Goal: Task Accomplishment & Management: Use online tool/utility

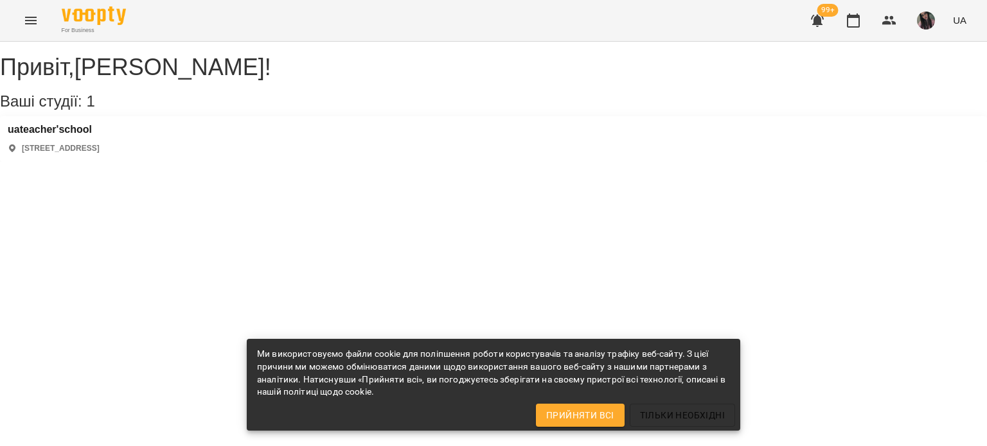
click at [622, 162] on div "Привіт , [PERSON_NAME] ! Ваші студії: 1 uateacher'school [STREET_ADDRESS]" at bounding box center [493, 102] width 987 height 120
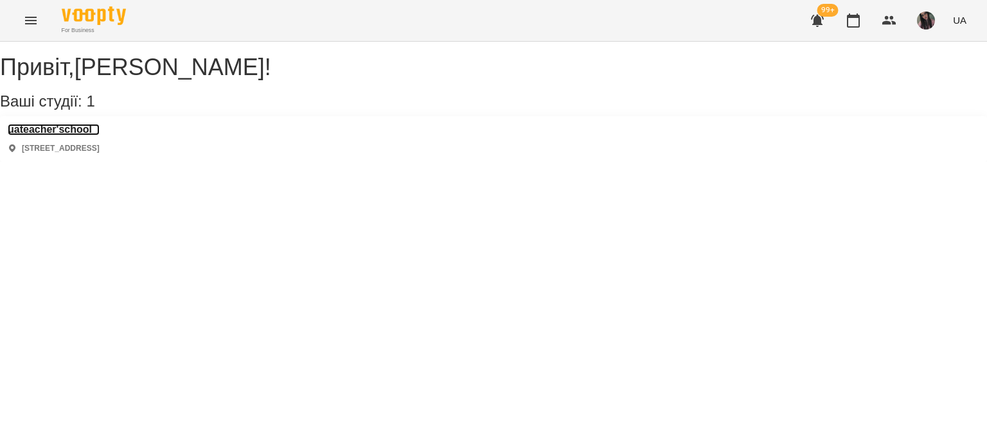
click at [55, 136] on h3 "uateacher'school" at bounding box center [54, 130] width 92 height 12
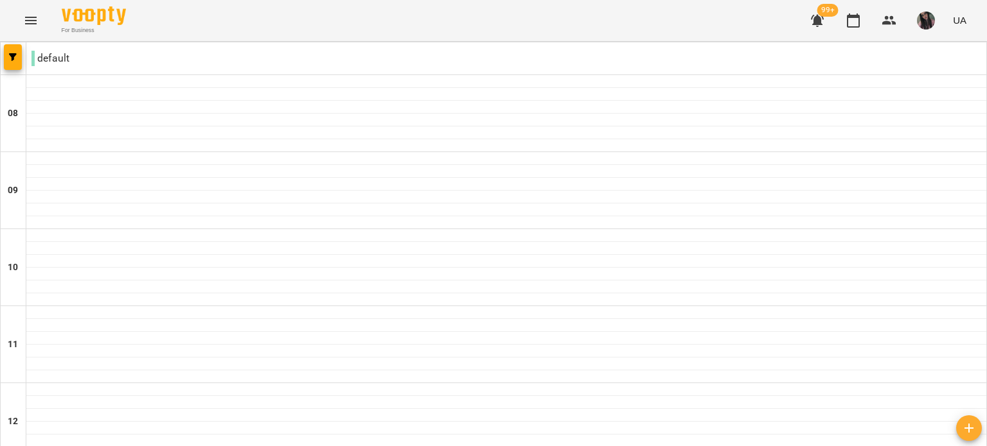
scroll to position [793, 0]
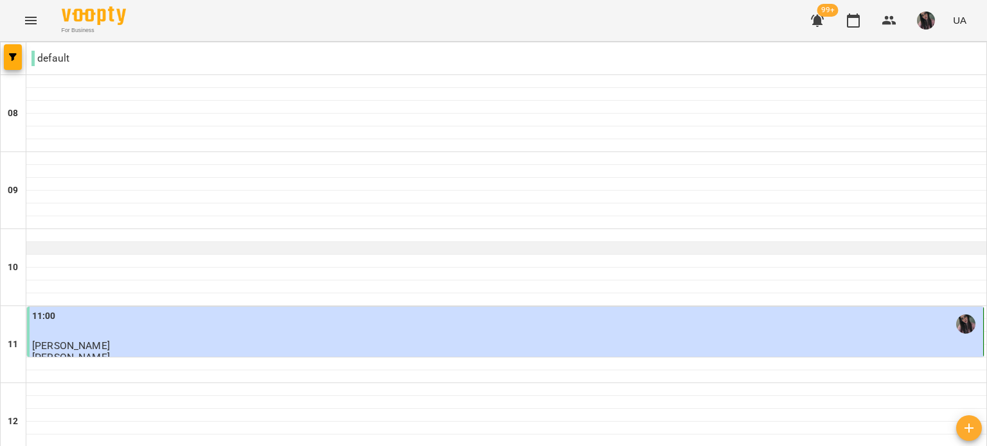
scroll to position [193, 0]
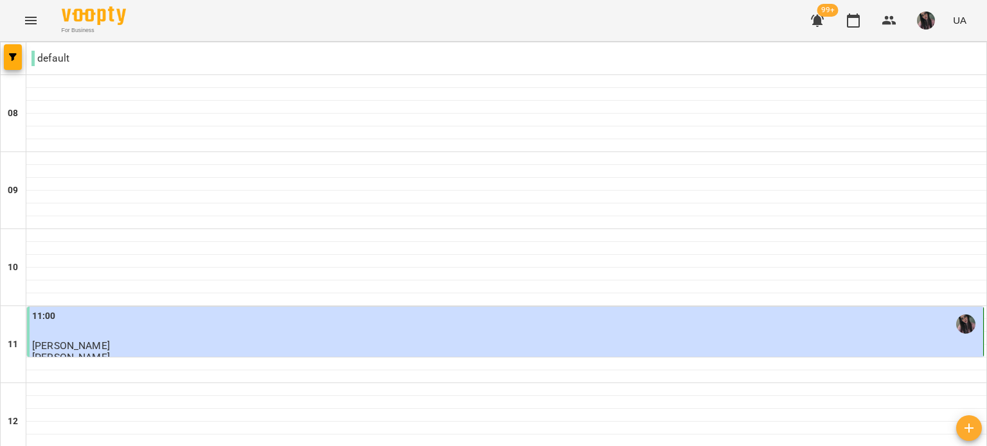
click at [298, 340] on p "[PERSON_NAME]" at bounding box center [506, 345] width 948 height 11
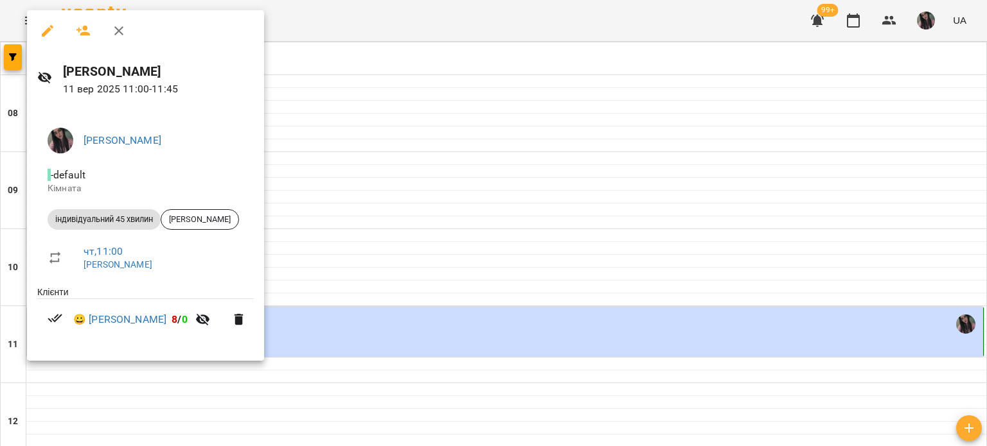
click at [428, 229] on div at bounding box center [493, 223] width 987 height 446
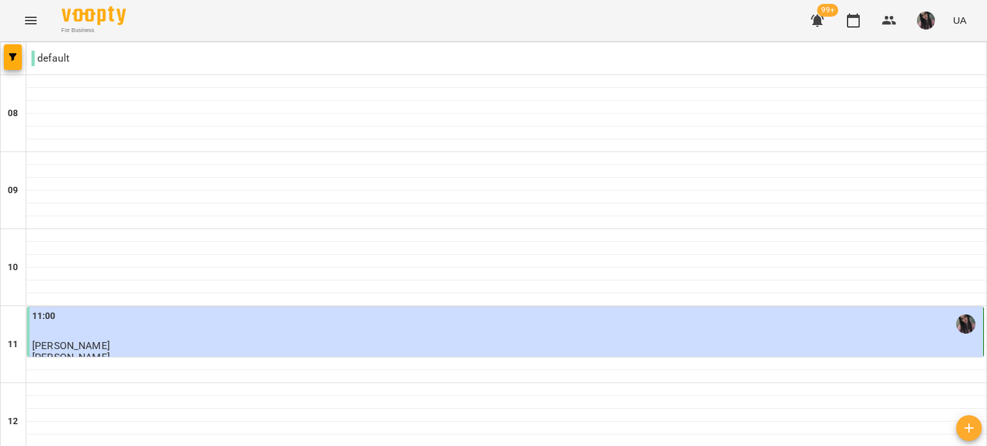
scroll to position [793, 0]
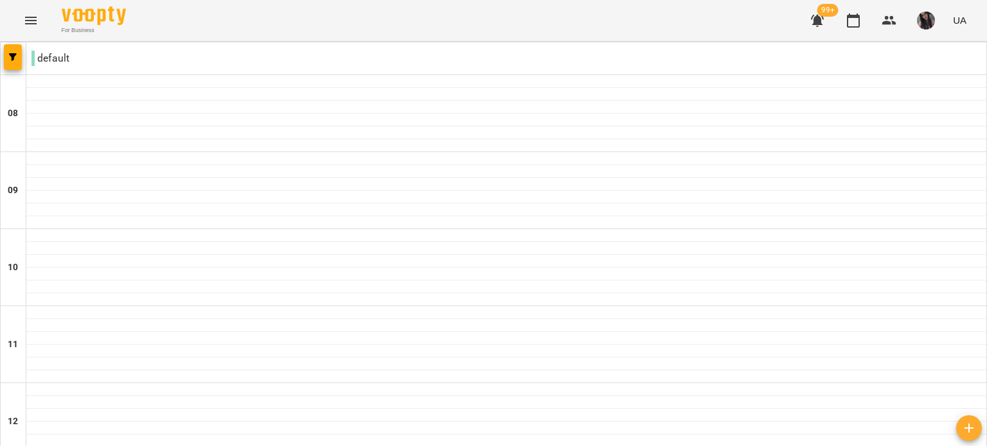
scroll to position [642, 0]
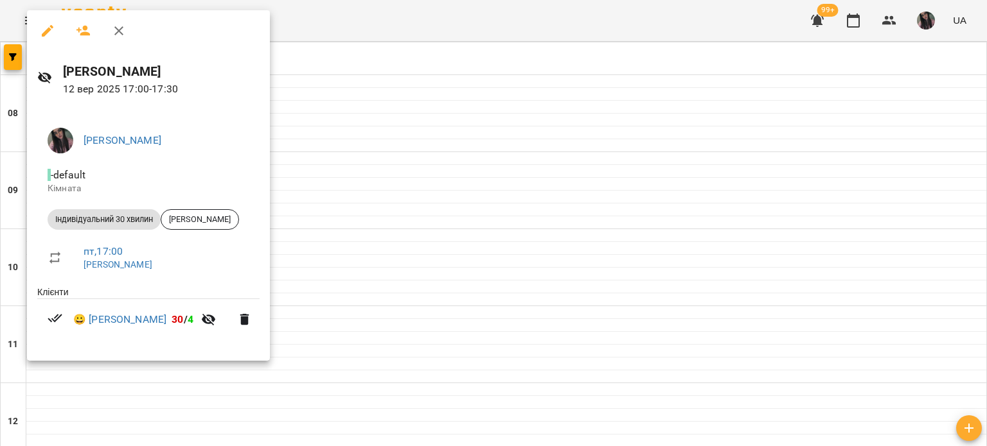
click at [426, 117] on div at bounding box center [493, 223] width 987 height 446
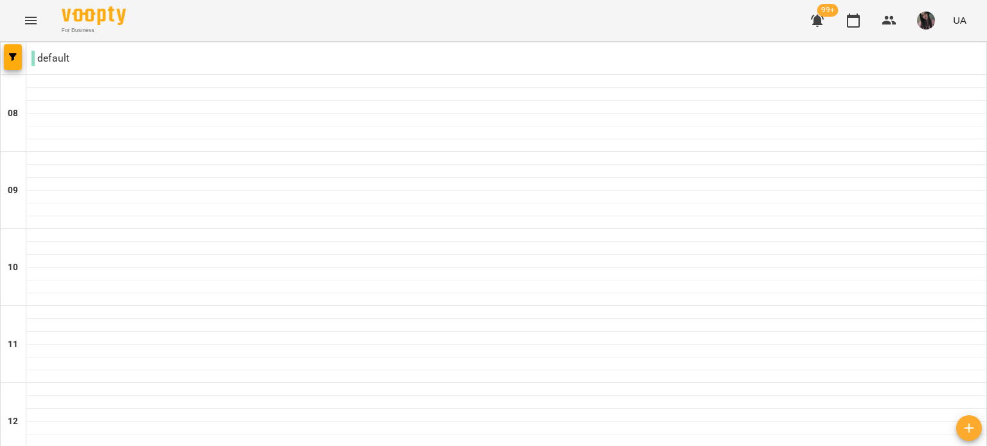
scroll to position [771, 0]
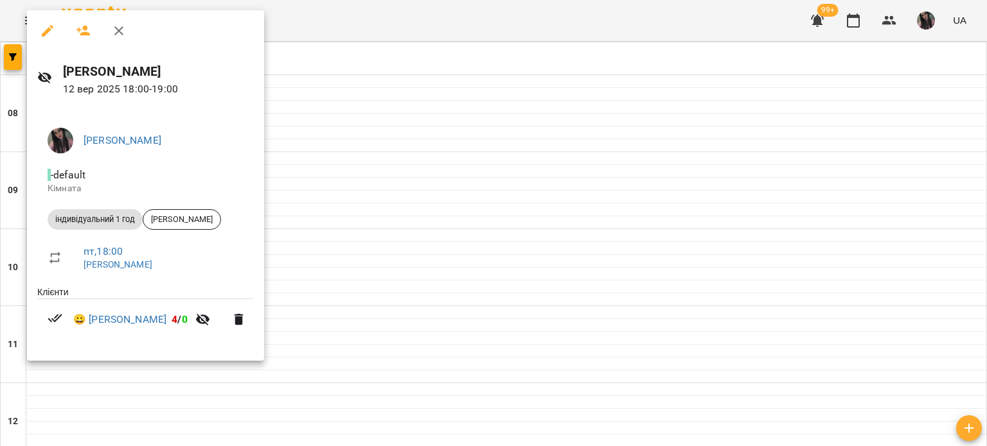
click at [472, 259] on div at bounding box center [493, 223] width 987 height 446
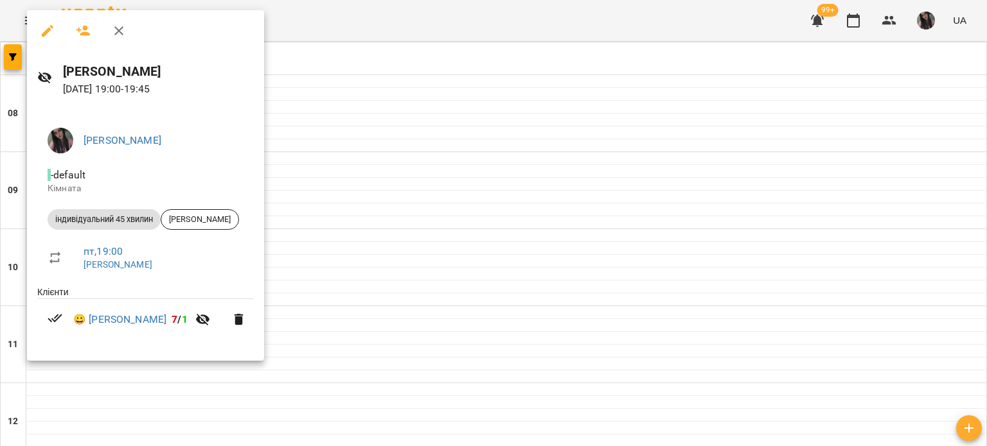
click at [522, 280] on div at bounding box center [493, 223] width 987 height 446
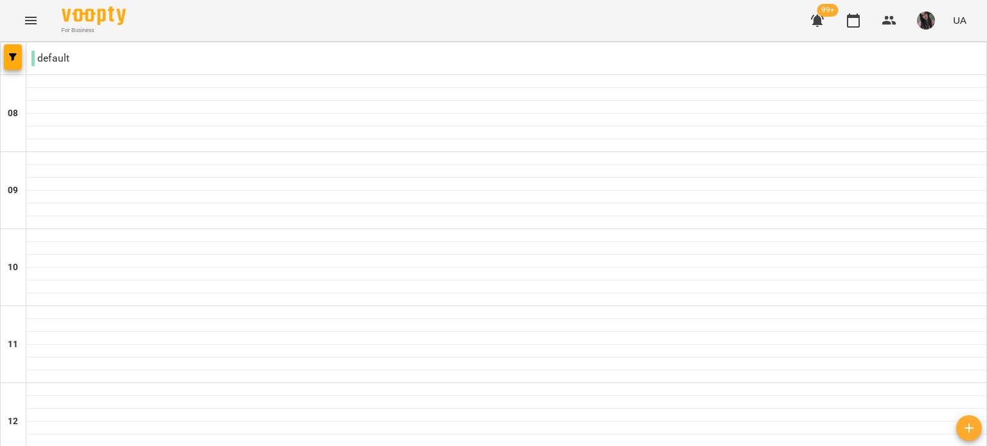
scroll to position [793, 0]
type input "**********"
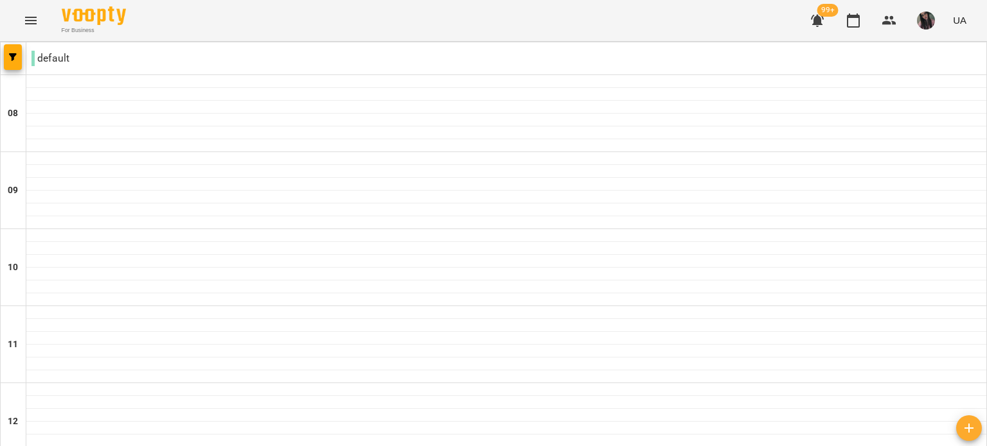
scroll to position [600, 0]
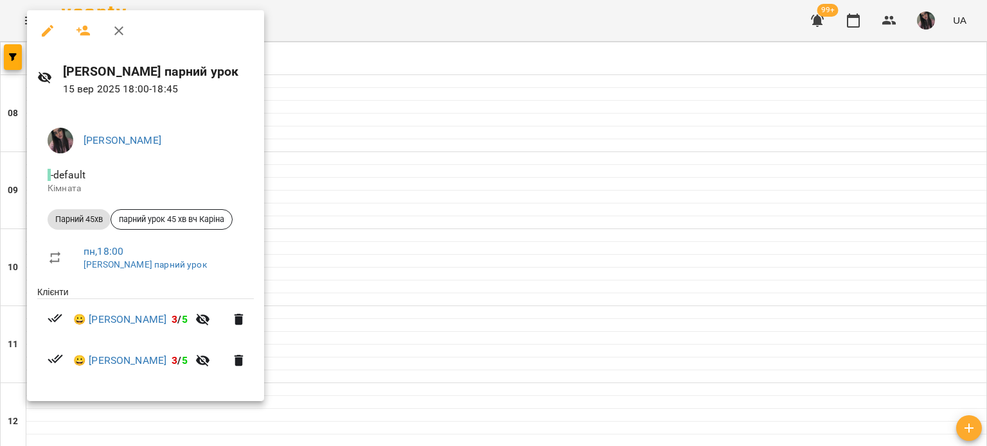
click at [445, 177] on div at bounding box center [493, 223] width 987 height 446
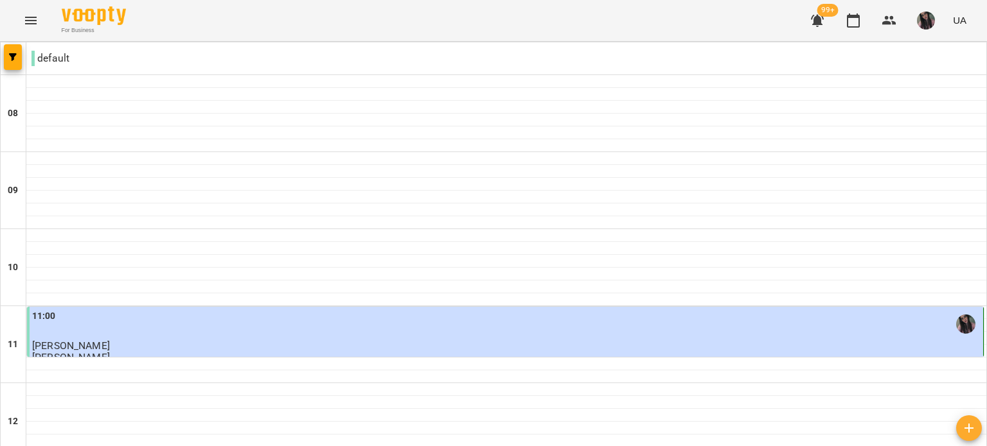
scroll to position [128, 0]
click at [373, 310] on div "11:00" at bounding box center [506, 325] width 948 height 30
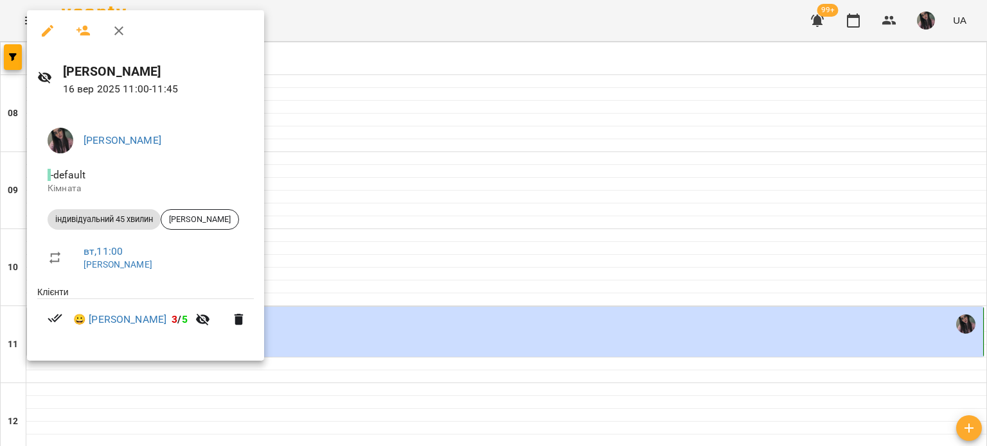
click at [443, 155] on div at bounding box center [493, 223] width 987 height 446
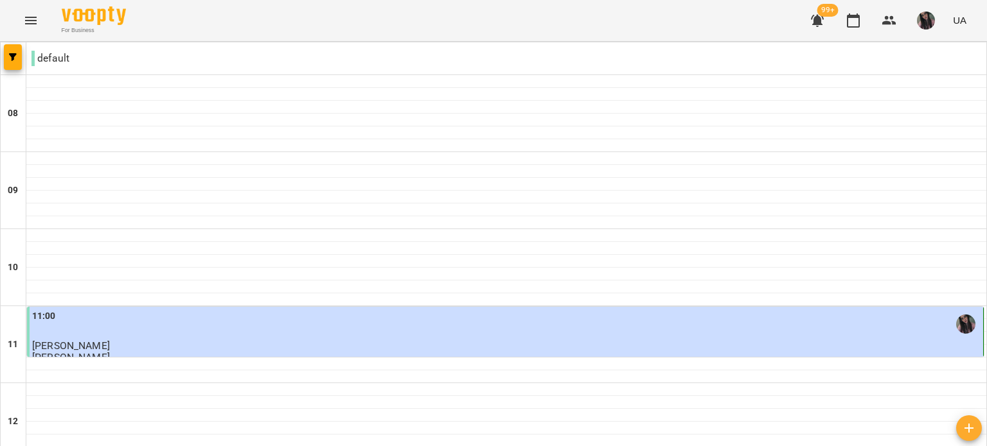
scroll to position [642, 0]
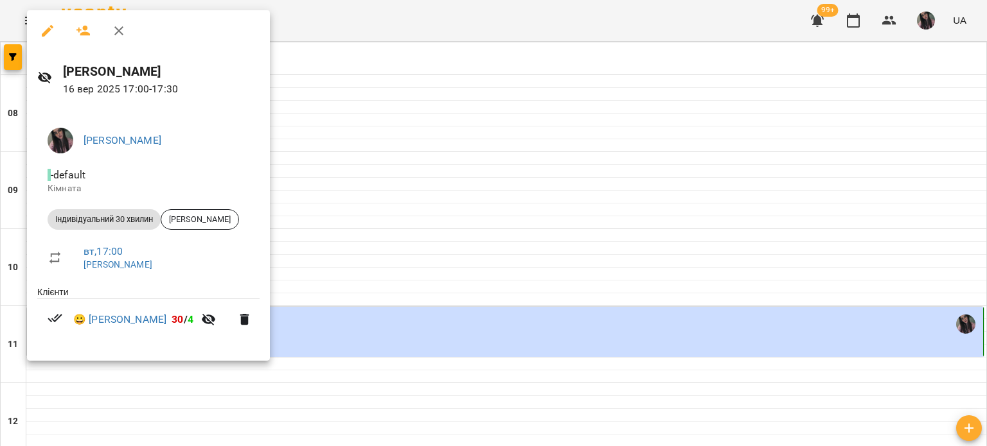
click at [417, 98] on div at bounding box center [493, 223] width 987 height 446
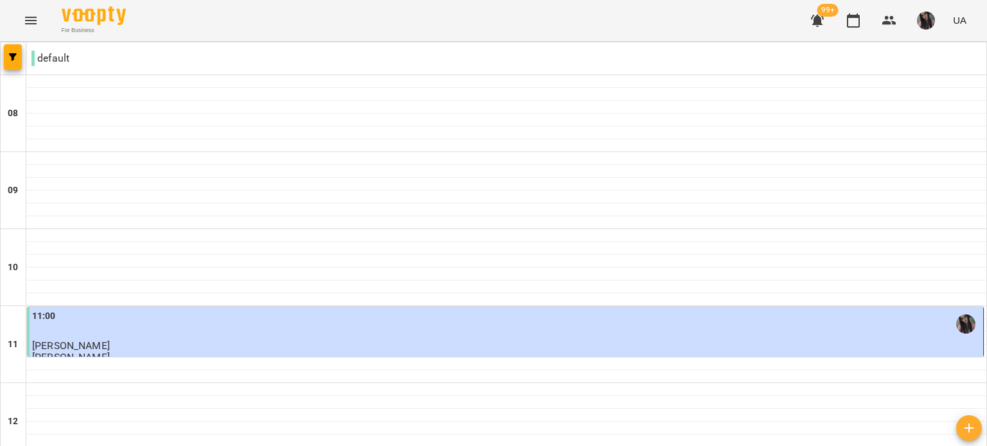
scroll to position [707, 0]
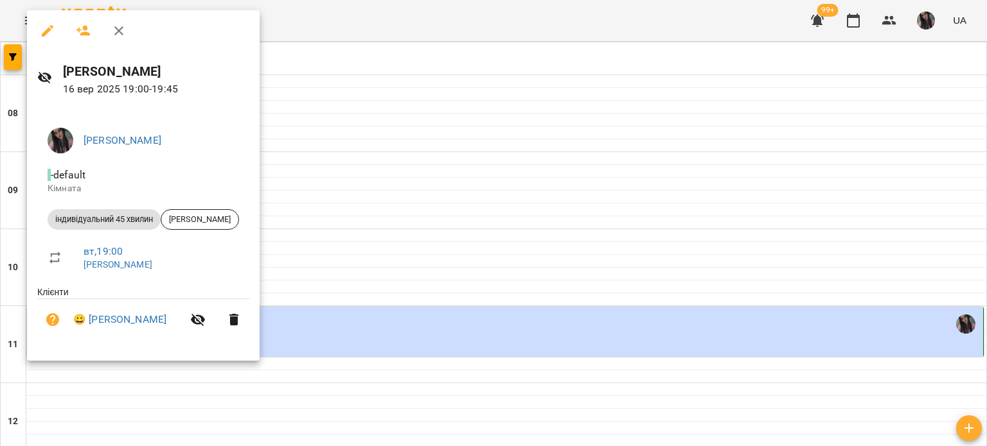
click at [369, 100] on div at bounding box center [493, 223] width 987 height 446
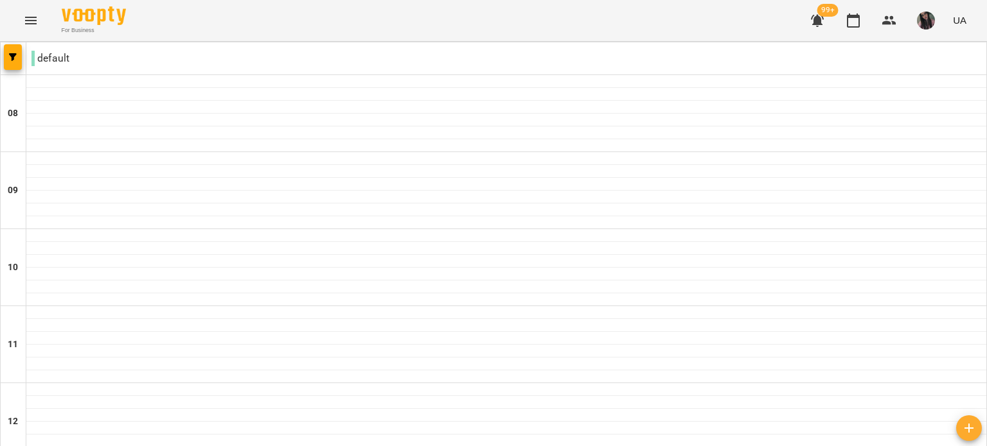
scroll to position [793, 0]
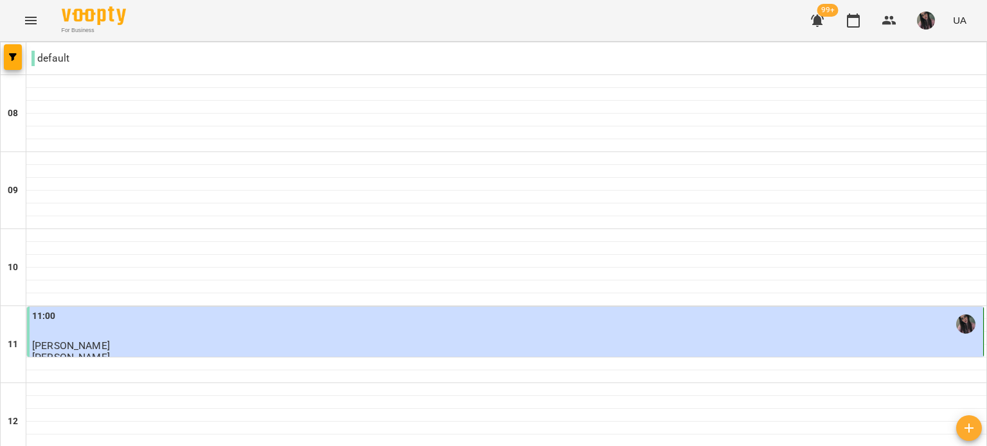
scroll to position [128, 0]
click at [386, 340] on p "[PERSON_NAME]" at bounding box center [506, 345] width 948 height 11
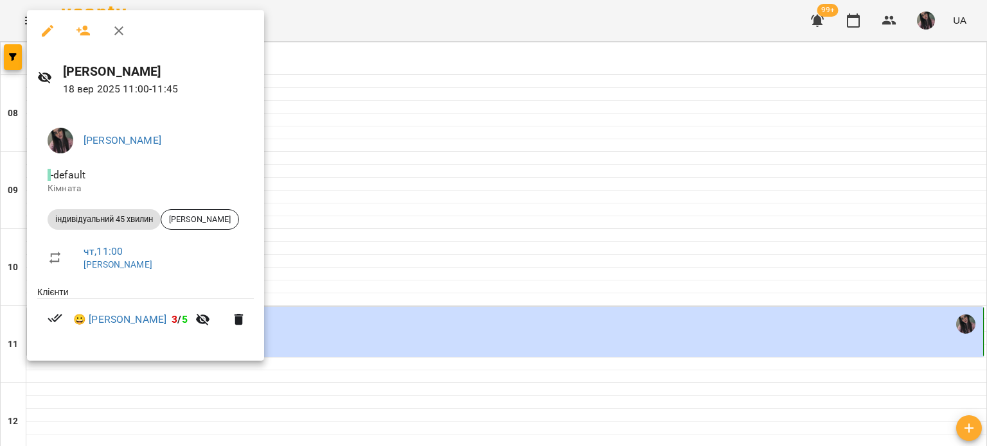
click at [450, 129] on div at bounding box center [493, 223] width 987 height 446
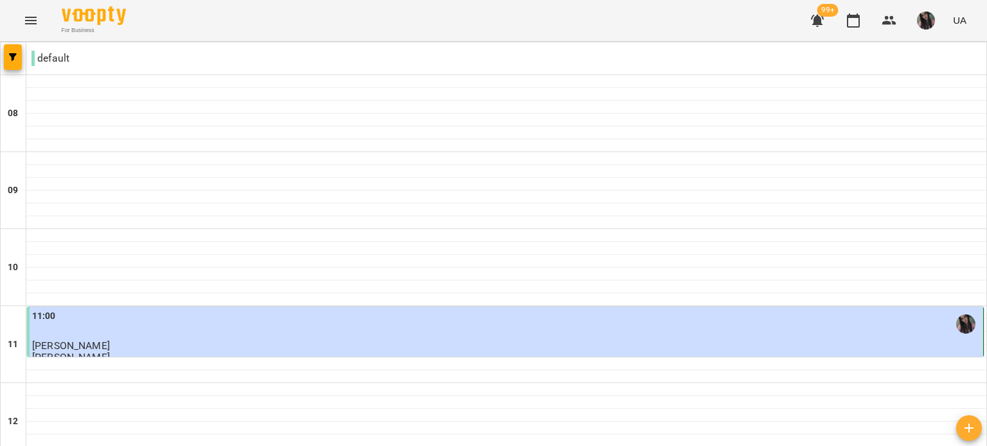
scroll to position [707, 0]
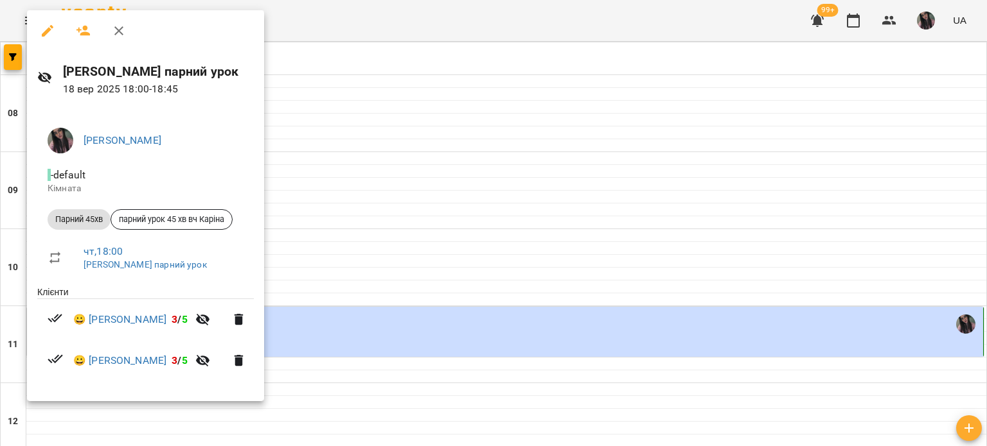
click at [489, 113] on div at bounding box center [493, 223] width 987 height 446
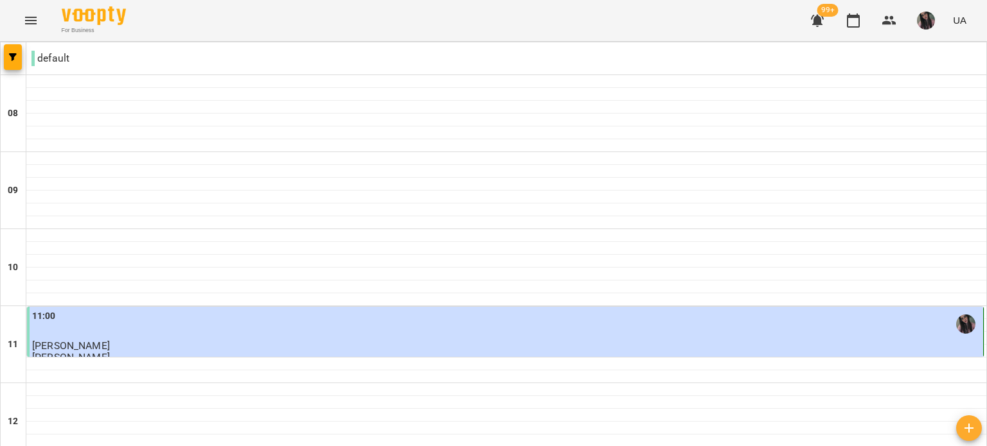
scroll to position [793, 0]
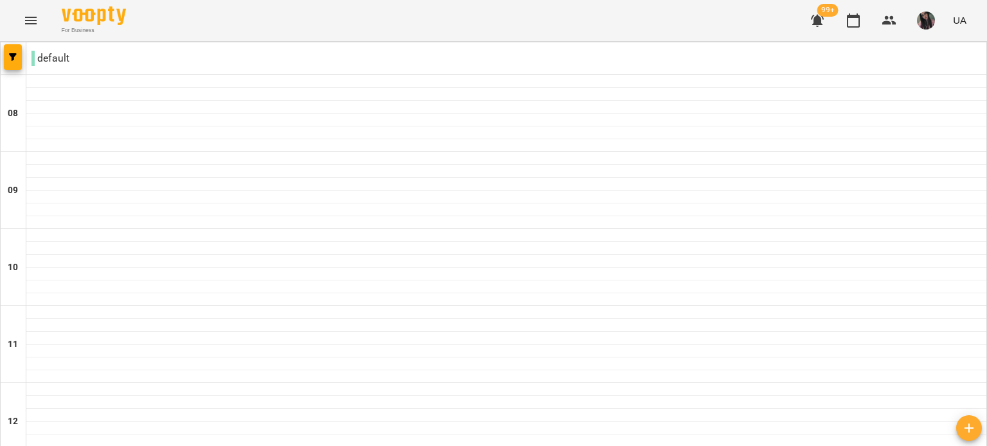
scroll to position [578, 0]
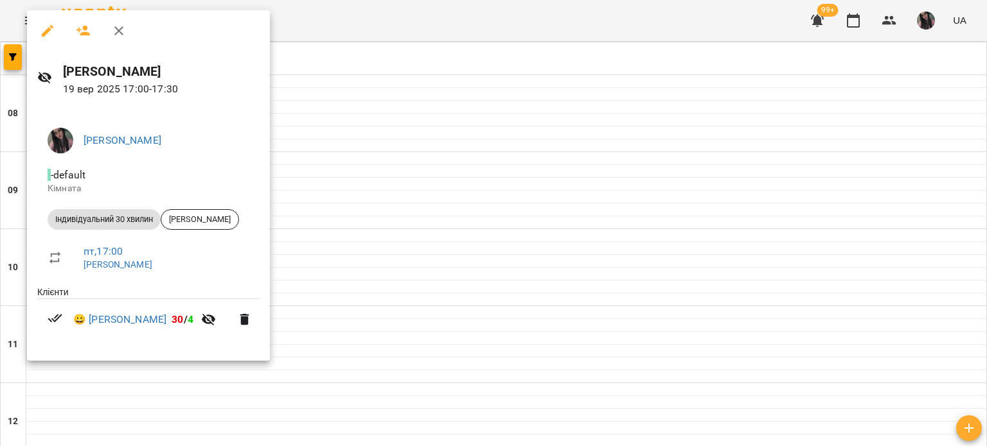
click at [417, 147] on div at bounding box center [493, 223] width 987 height 446
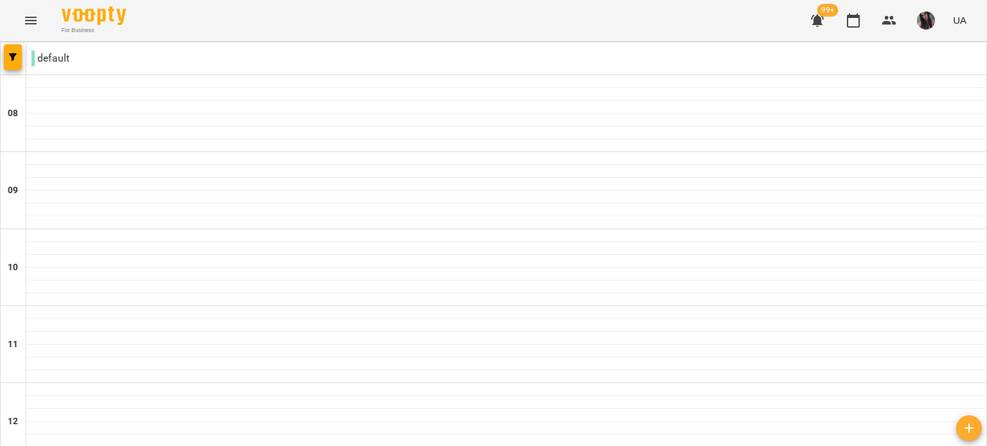
scroll to position [642, 0]
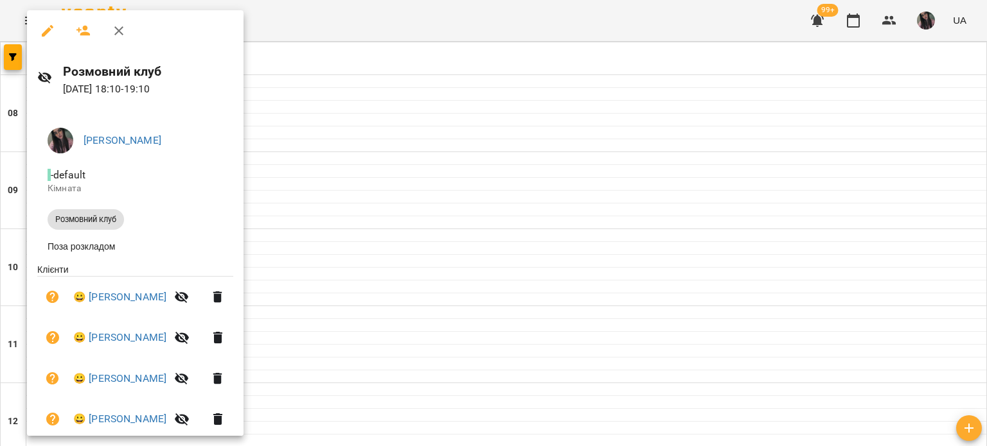
click at [435, 101] on div at bounding box center [493, 223] width 987 height 446
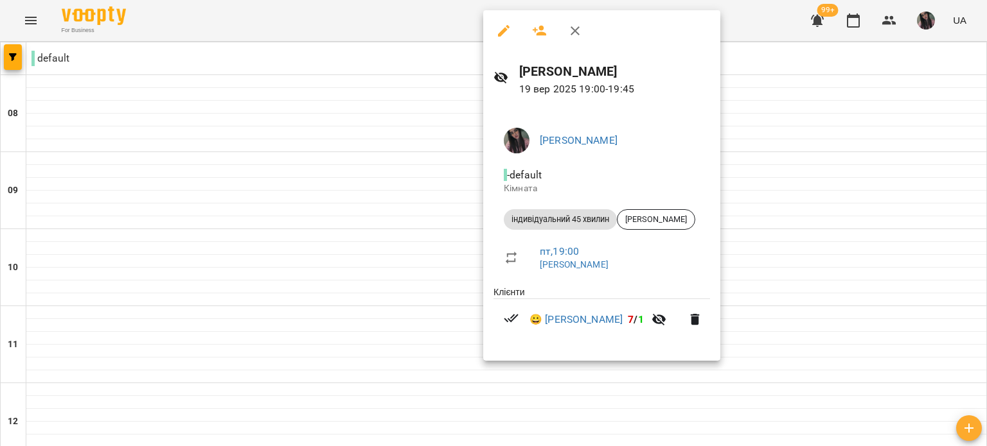
click at [341, 168] on div at bounding box center [493, 223] width 987 height 446
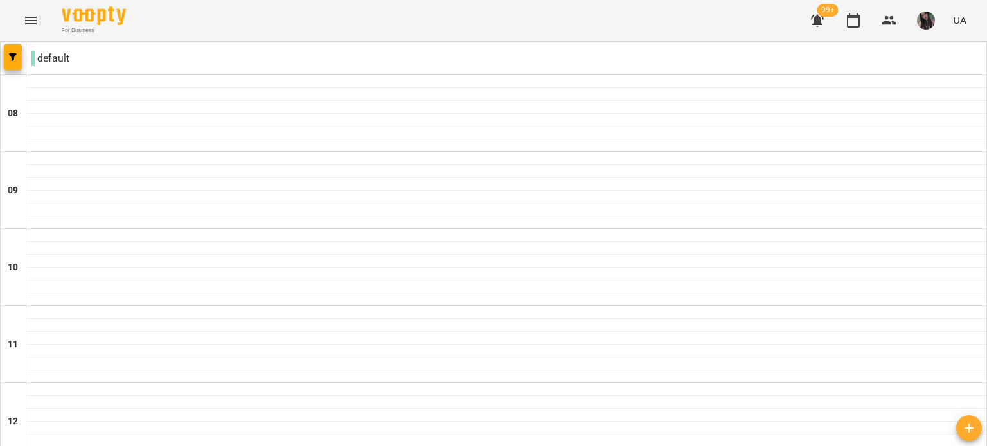
scroll to position [793, 0]
type input "**********"
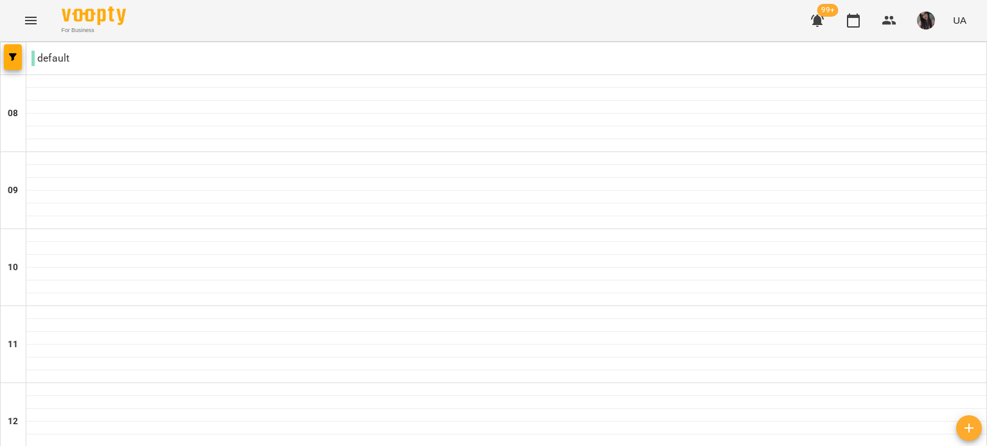
scroll to position [536, 0]
click at [920, 20] on img "button" at bounding box center [926, 21] width 18 height 18
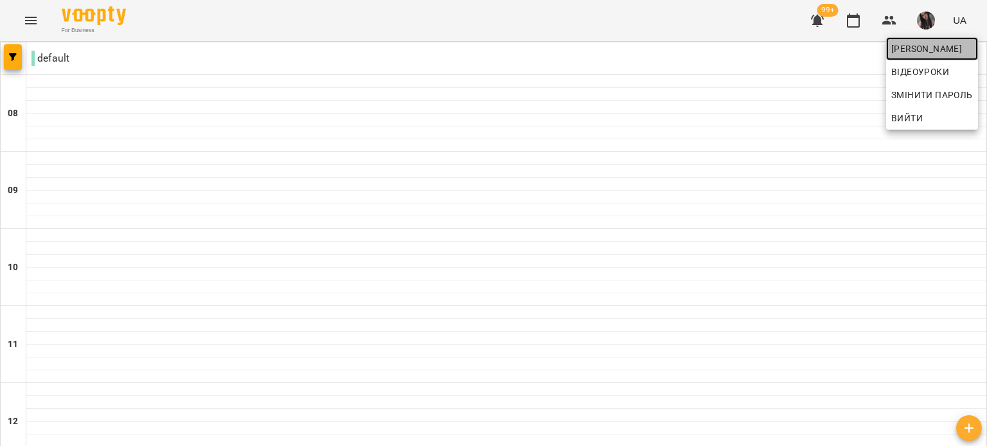
click at [902, 48] on span "[PERSON_NAME]" at bounding box center [932, 48] width 82 height 15
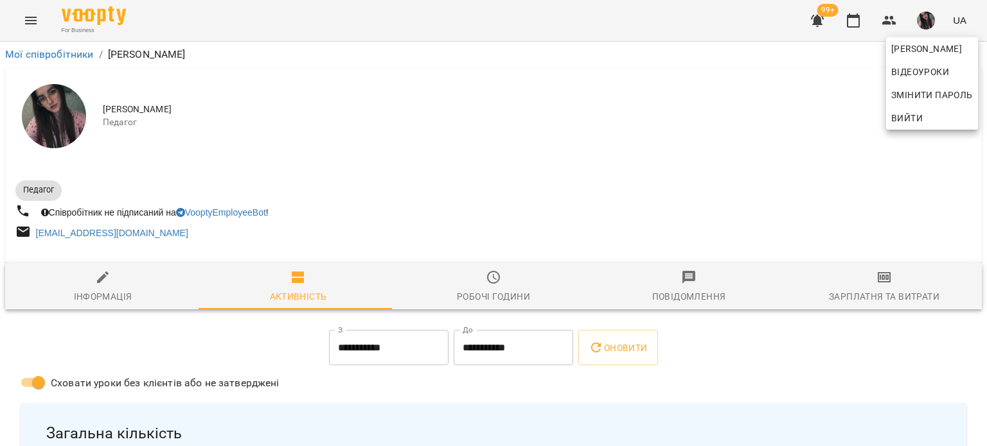
click at [865, 274] on div at bounding box center [493, 223] width 987 height 446
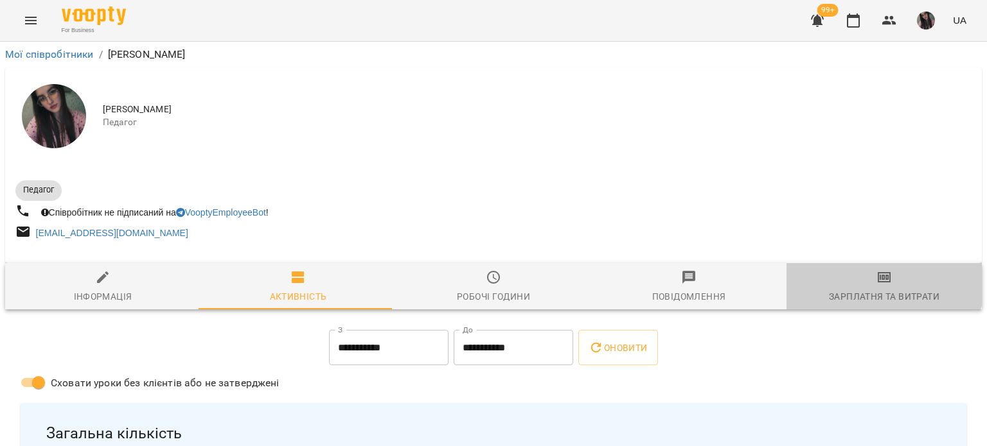
click at [876, 277] on icon "button" at bounding box center [883, 277] width 15 height 15
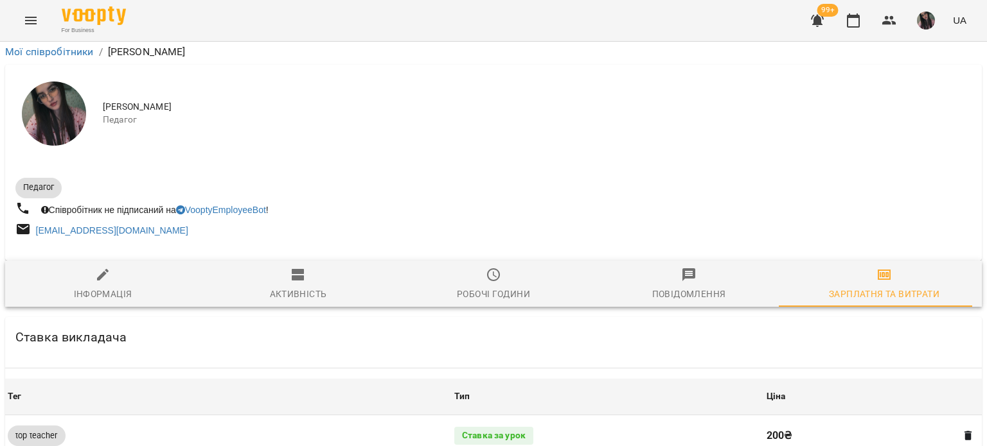
scroll to position [642, 0]
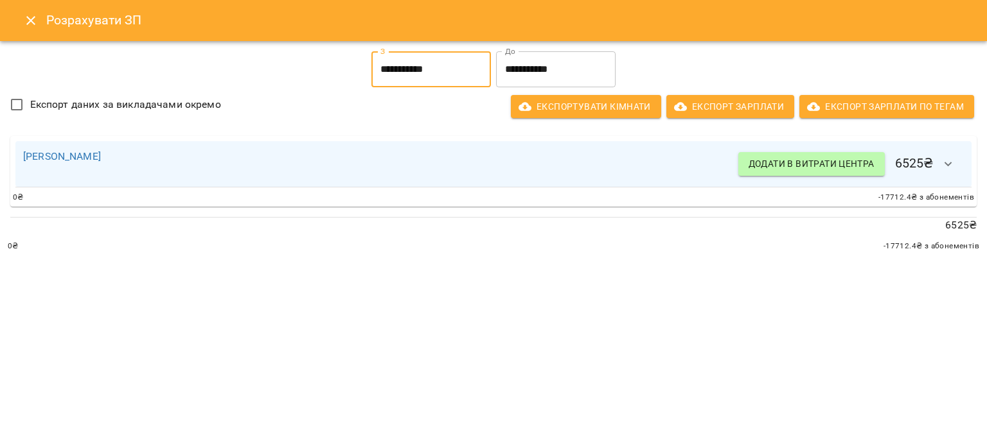
click at [400, 69] on input "**********" at bounding box center [430, 69] width 119 height 36
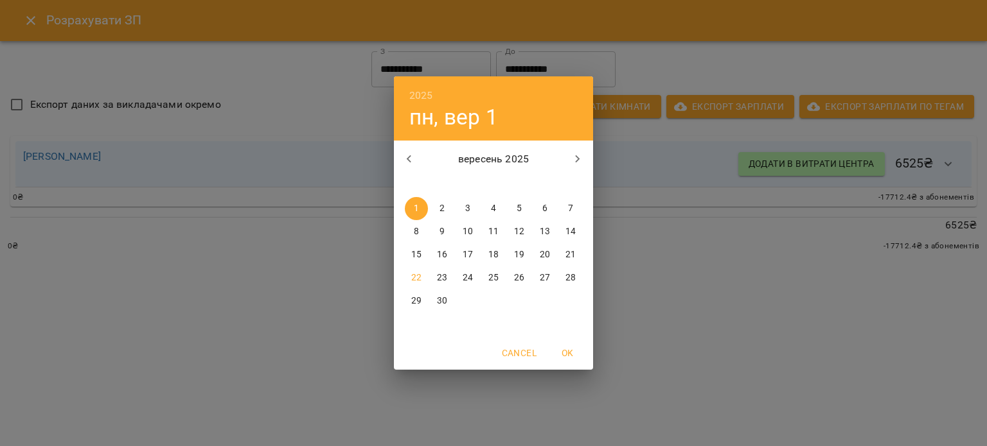
click at [502, 232] on span "11" at bounding box center [493, 231] width 23 height 13
type input "**********"
